Goal: Transaction & Acquisition: Download file/media

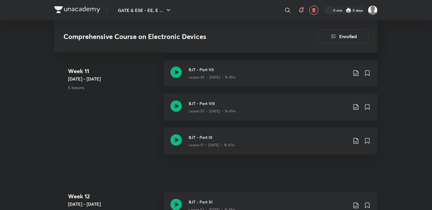
scroll to position [2237, 0]
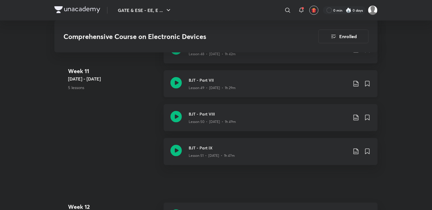
click at [355, 84] on icon at bounding box center [355, 83] width 7 height 7
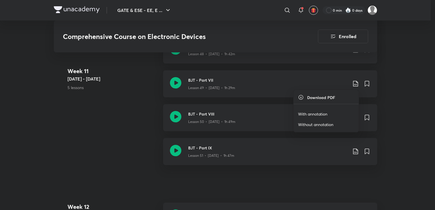
click at [322, 114] on p "With annotation" at bounding box center [312, 114] width 29 height 6
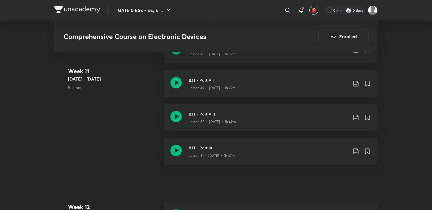
click at [415, 102] on div "GATE & ESE - EE, E ... ​ 0 min 0 days Comprehensive Course on Electronic Device…" at bounding box center [216, 74] width 432 height 4622
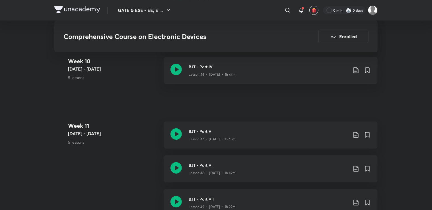
scroll to position [2123, 0]
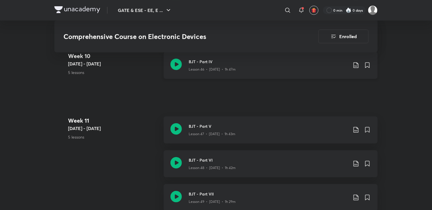
click at [356, 63] on icon at bounding box center [355, 65] width 5 height 6
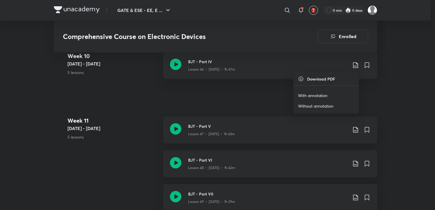
click at [320, 92] on p "With annotation" at bounding box center [312, 95] width 29 height 6
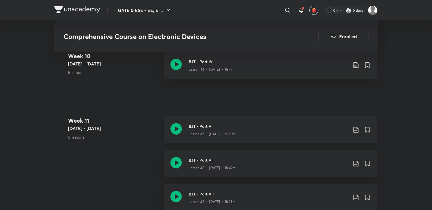
click at [356, 128] on icon at bounding box center [355, 129] width 7 height 7
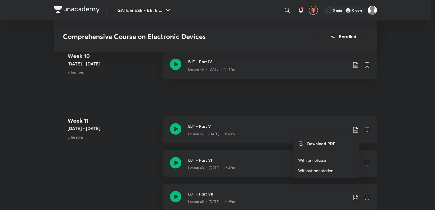
click at [305, 161] on p "With annotation" at bounding box center [312, 160] width 29 height 6
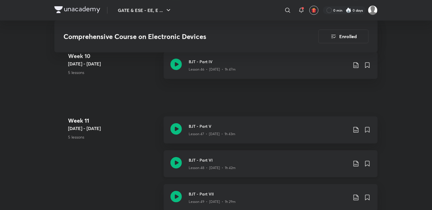
click at [355, 164] on icon at bounding box center [355, 164] width 5 height 6
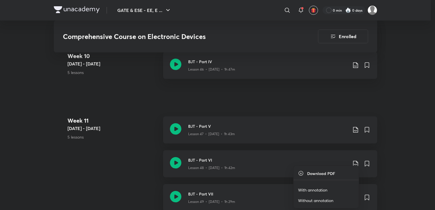
click at [302, 189] on p "With annotation" at bounding box center [312, 190] width 29 height 6
